Goal: Obtain resource: Obtain resource

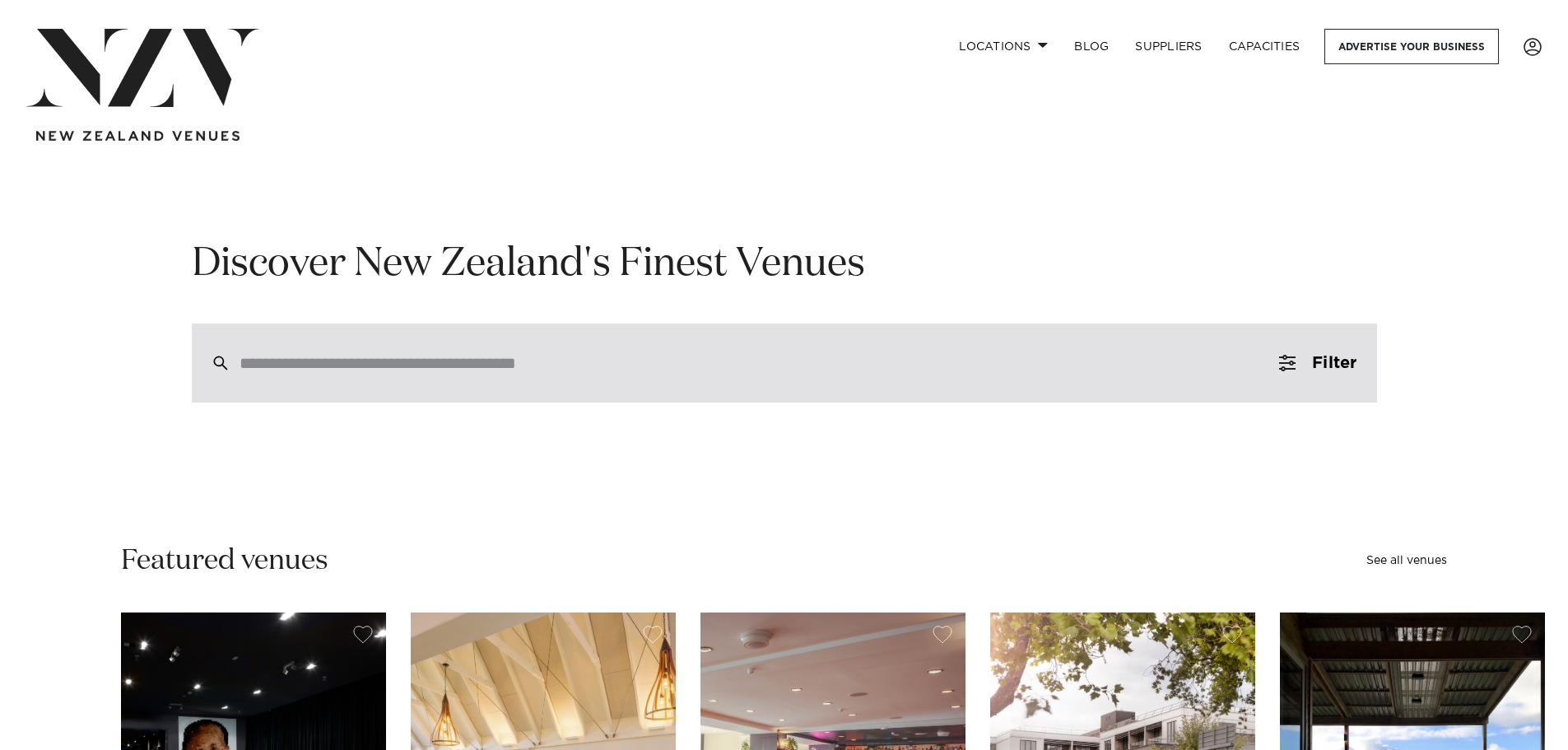
click at [612, 372] on input "search" at bounding box center [749, 363] width 1020 height 18
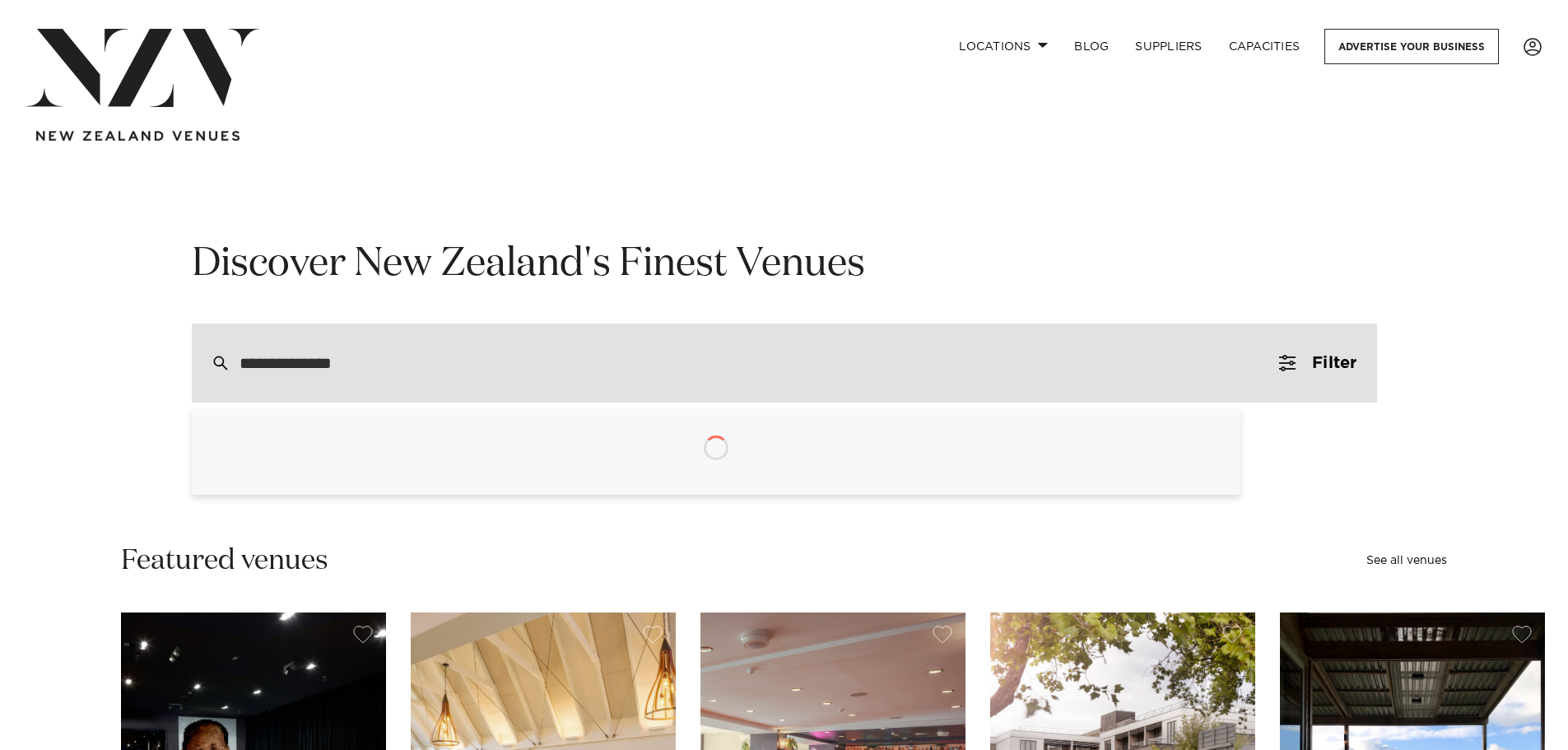
type input "**********"
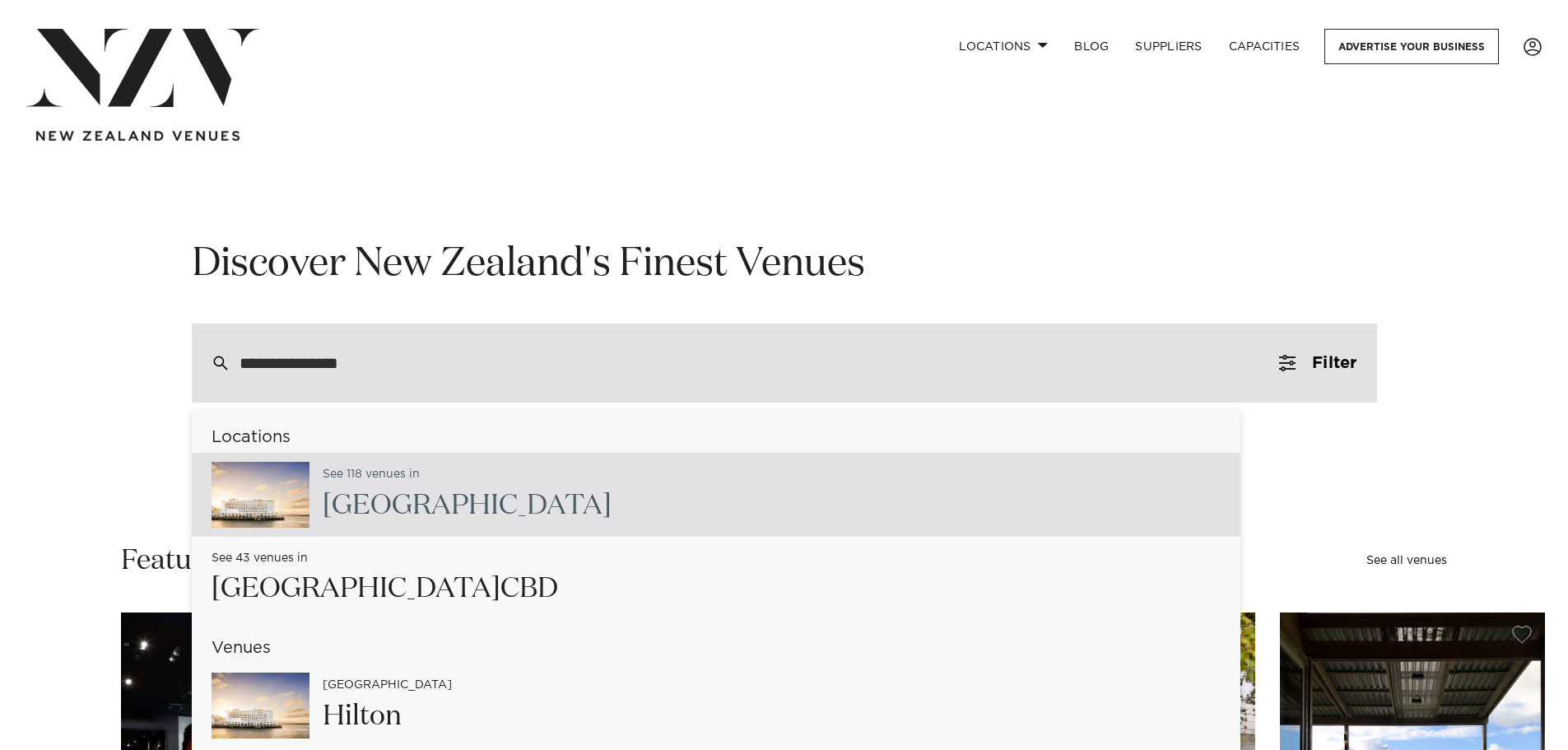
click at [494, 517] on div "See 118 venues in Auckland" at bounding box center [716, 495] width 1049 height 84
type input "**********"
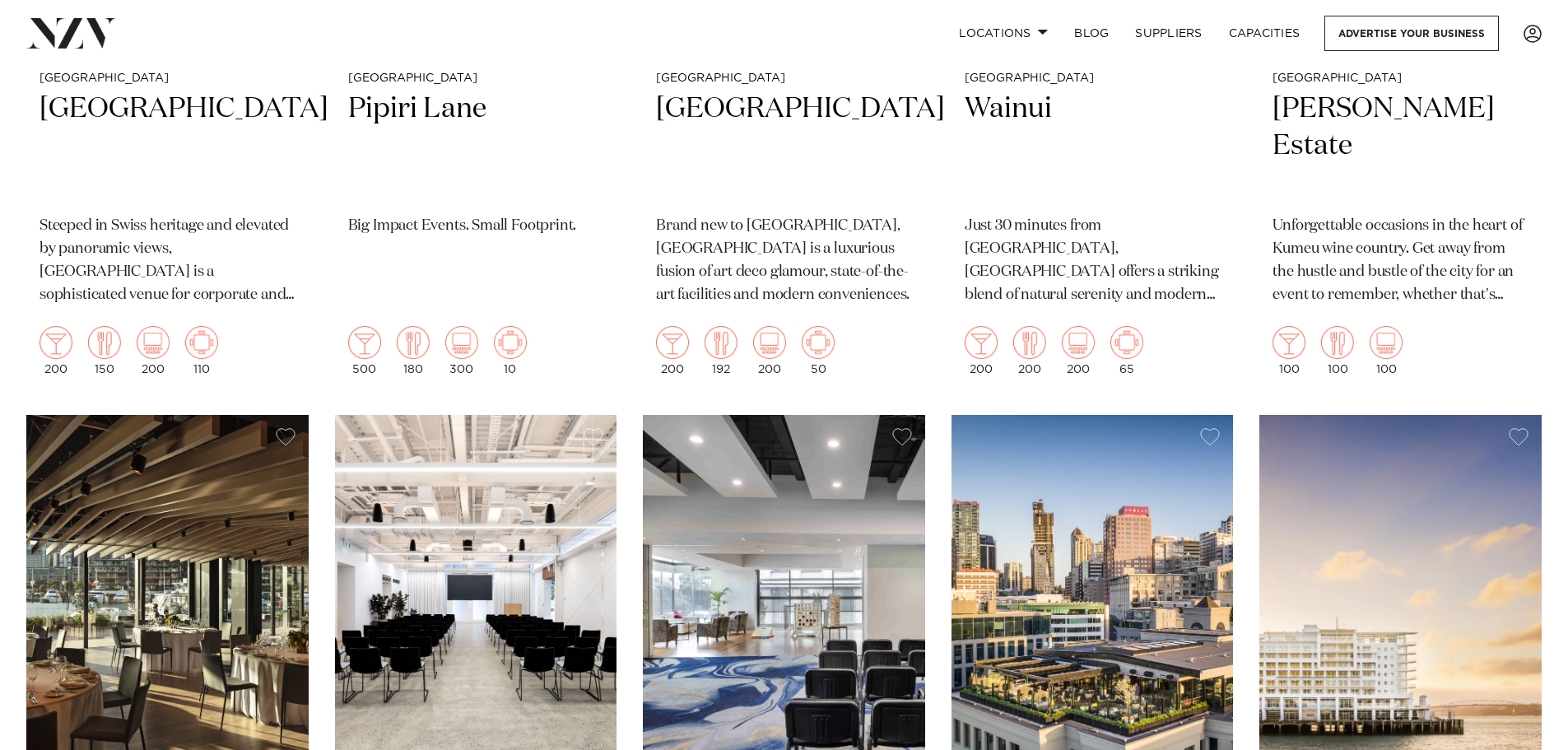
scroll to position [4200, 0]
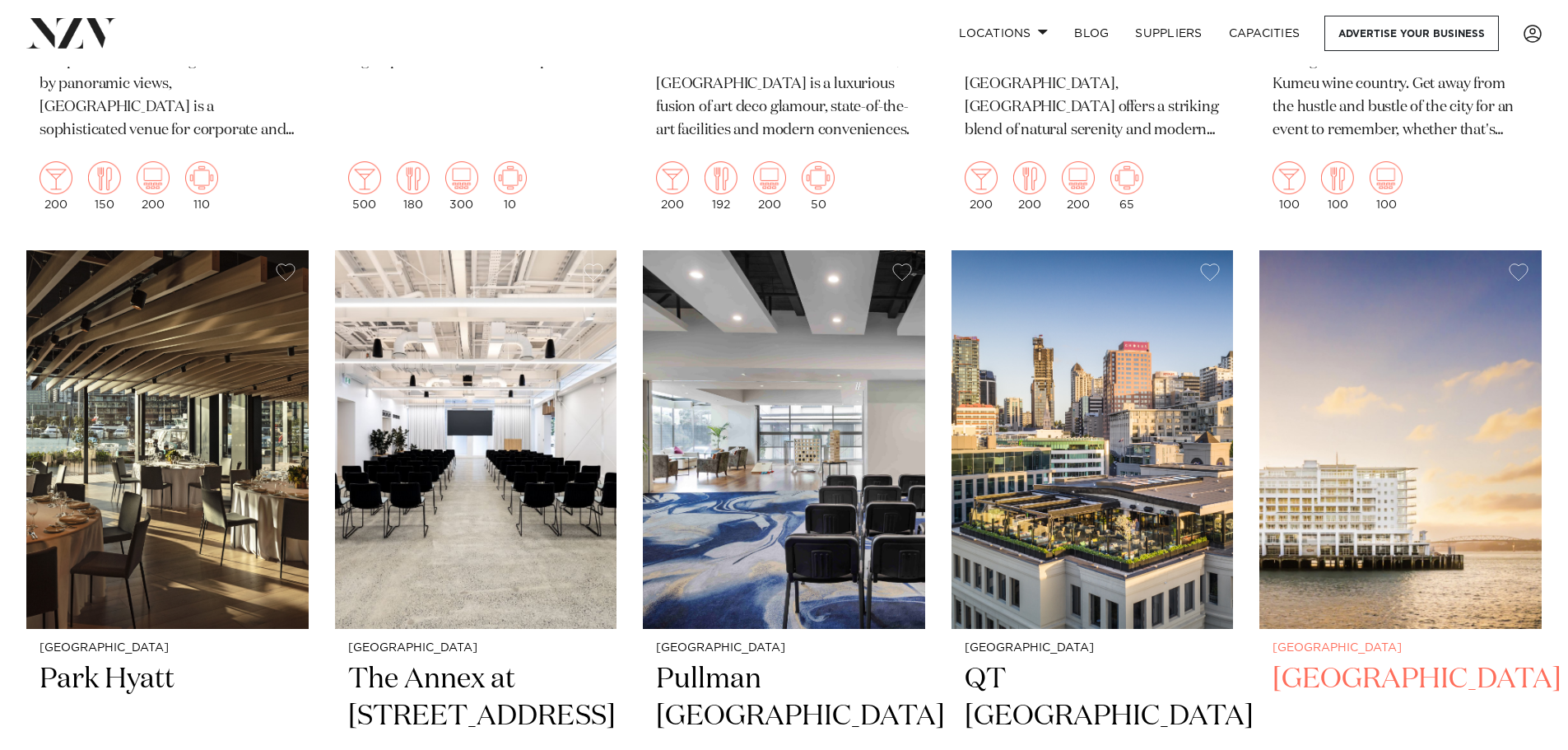
click at [1402, 513] on img at bounding box center [1400, 440] width 282 height 379
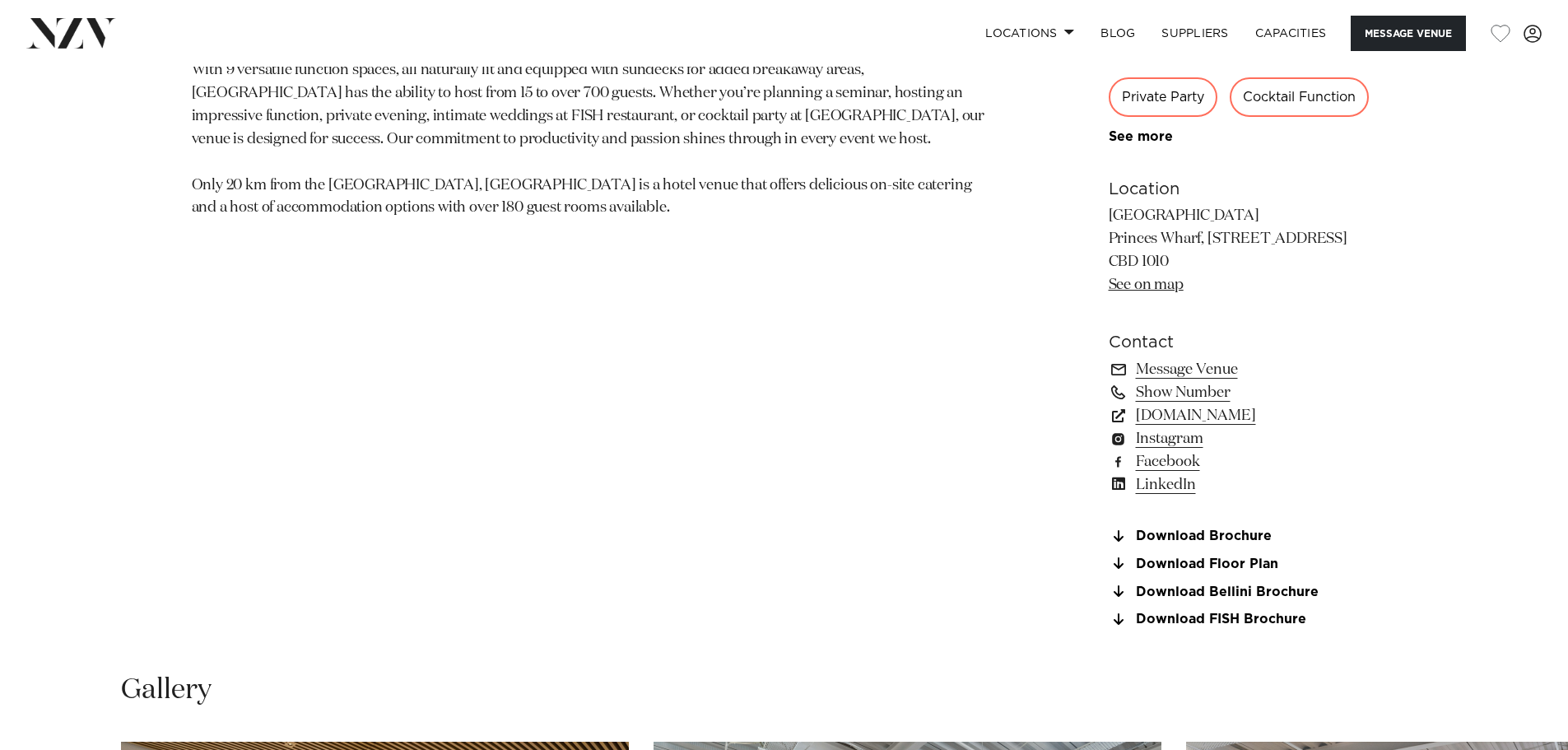
scroll to position [1153, 0]
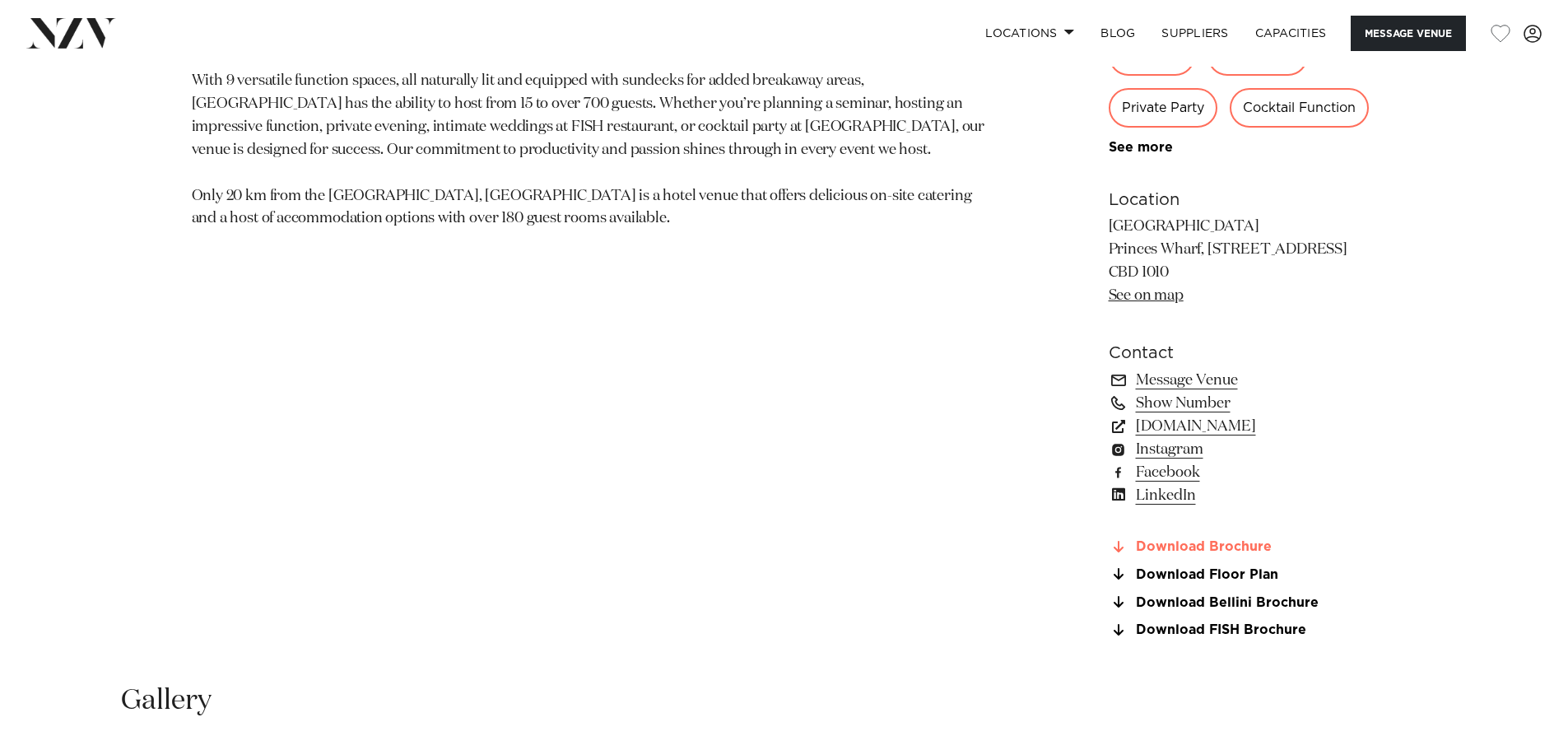
click at [1217, 544] on link "Download Brochure" at bounding box center [1243, 547] width 269 height 15
click at [1402, 268] on div "Auckland Hilton [GEOGRAPHIC_DATA] is one of the most iconic buildings on the ci…" at bounding box center [785, 186] width 1401 height 943
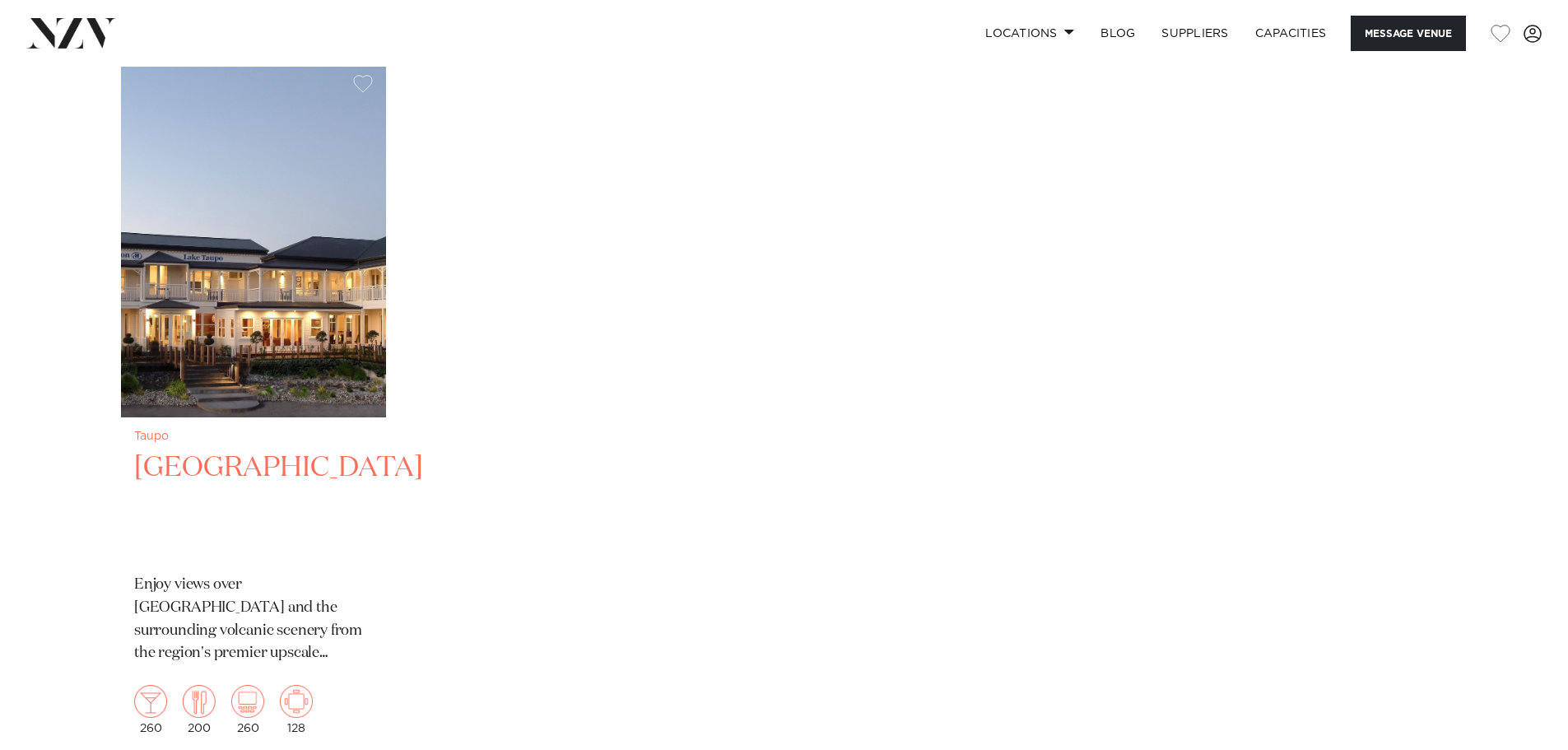
scroll to position [3624, 0]
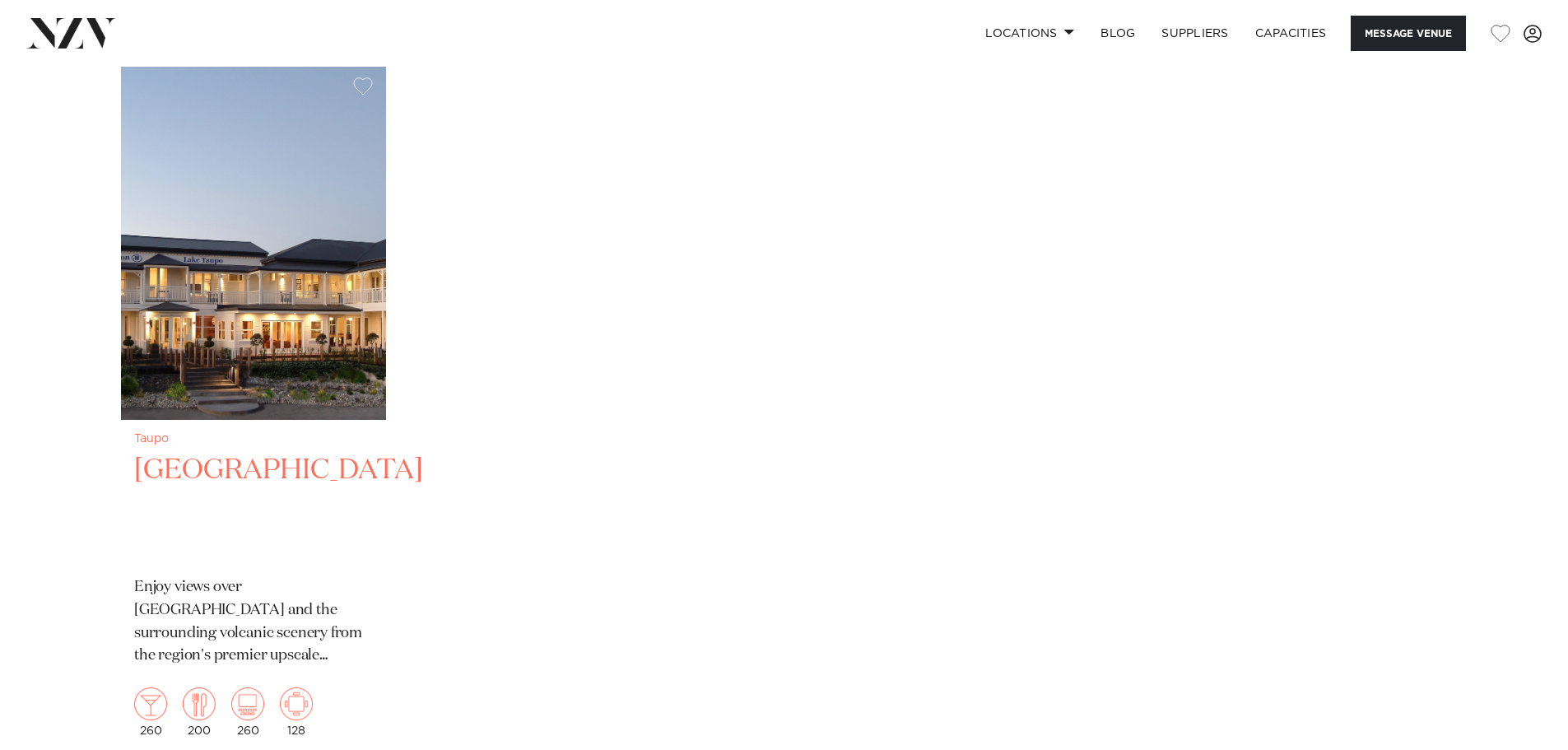
click at [271, 356] on img "1 / 1" at bounding box center [254, 242] width 265 height 356
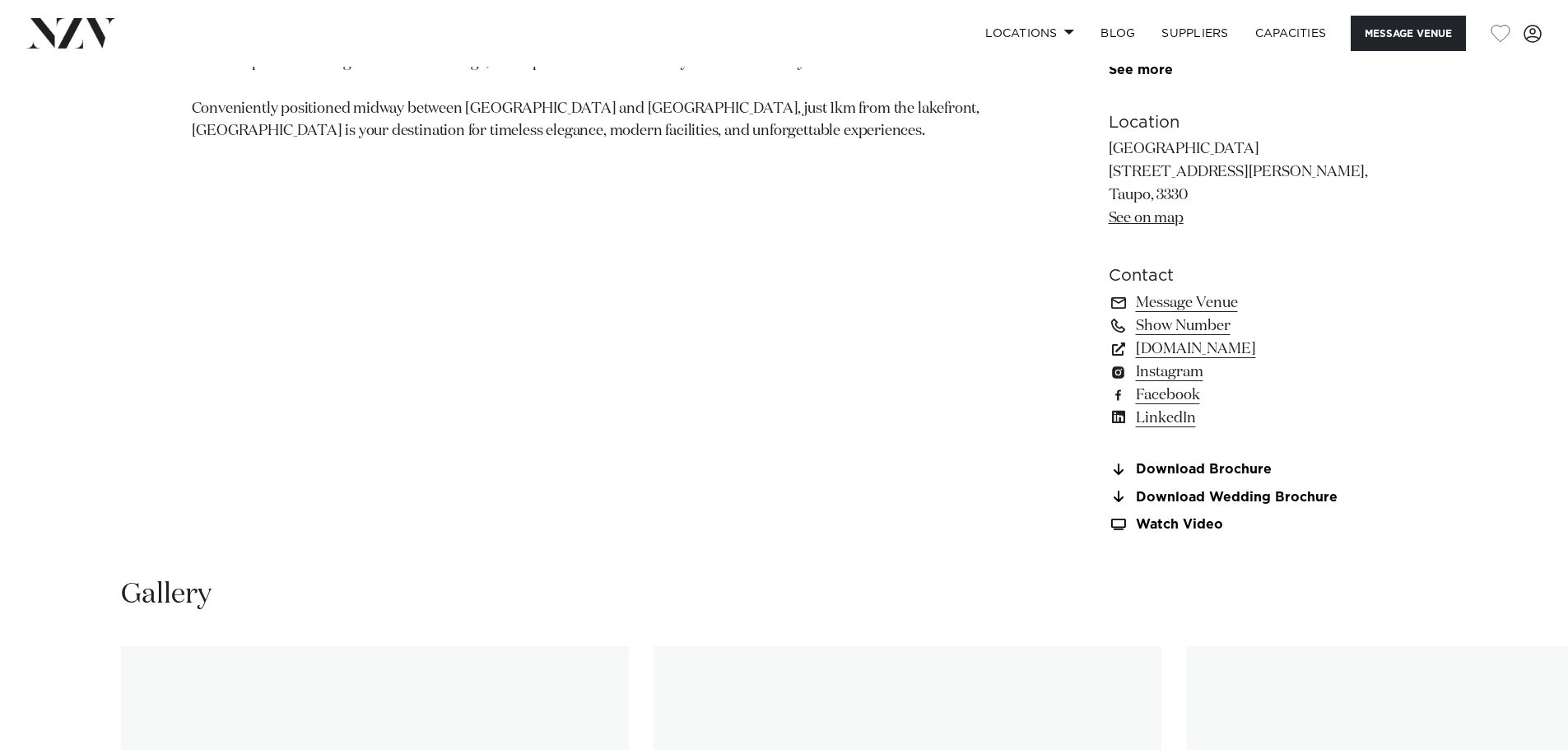
scroll to position [1236, 0]
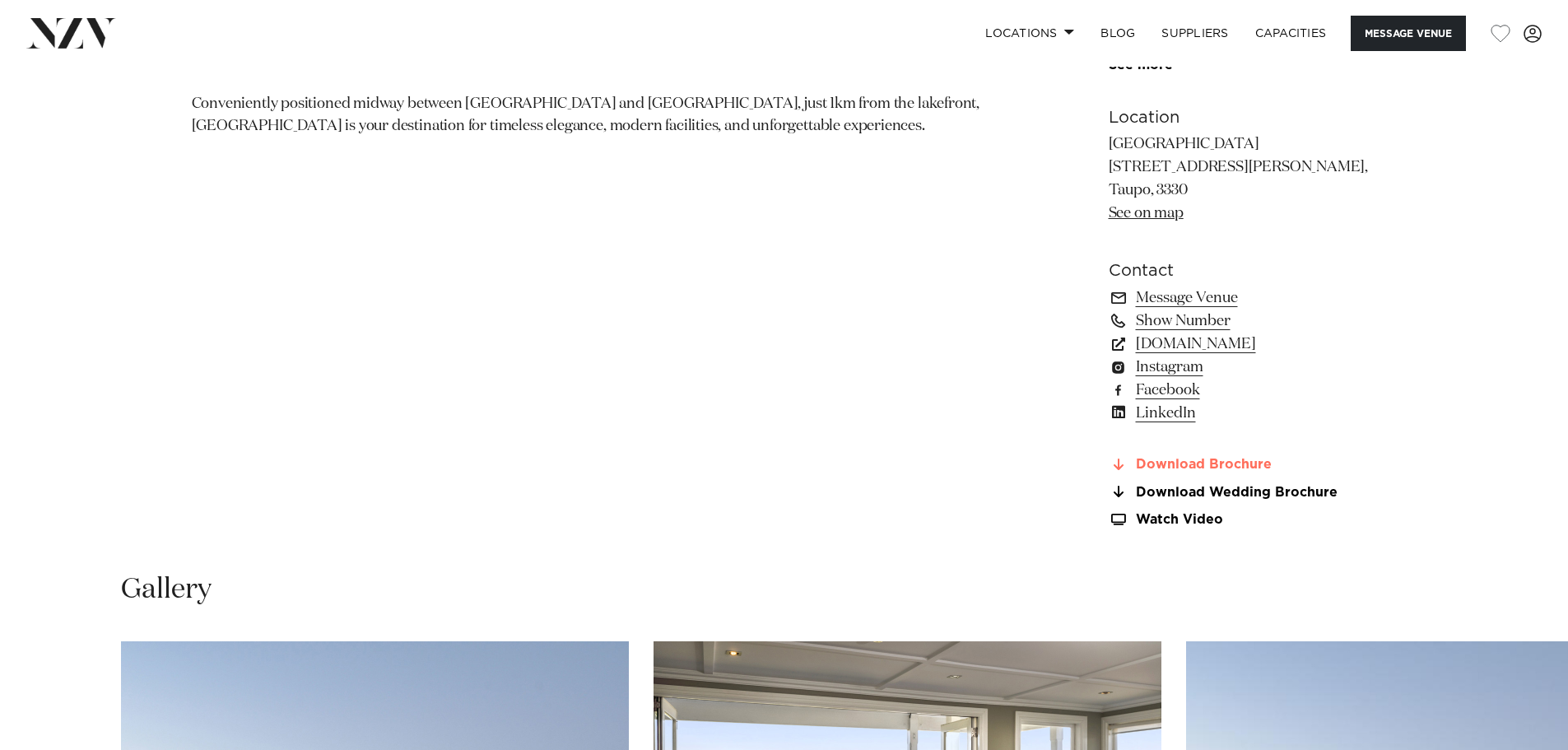
click at [1232, 468] on link "Download Brochure" at bounding box center [1243, 465] width 269 height 15
